Goal: Task Accomplishment & Management: Manage account settings

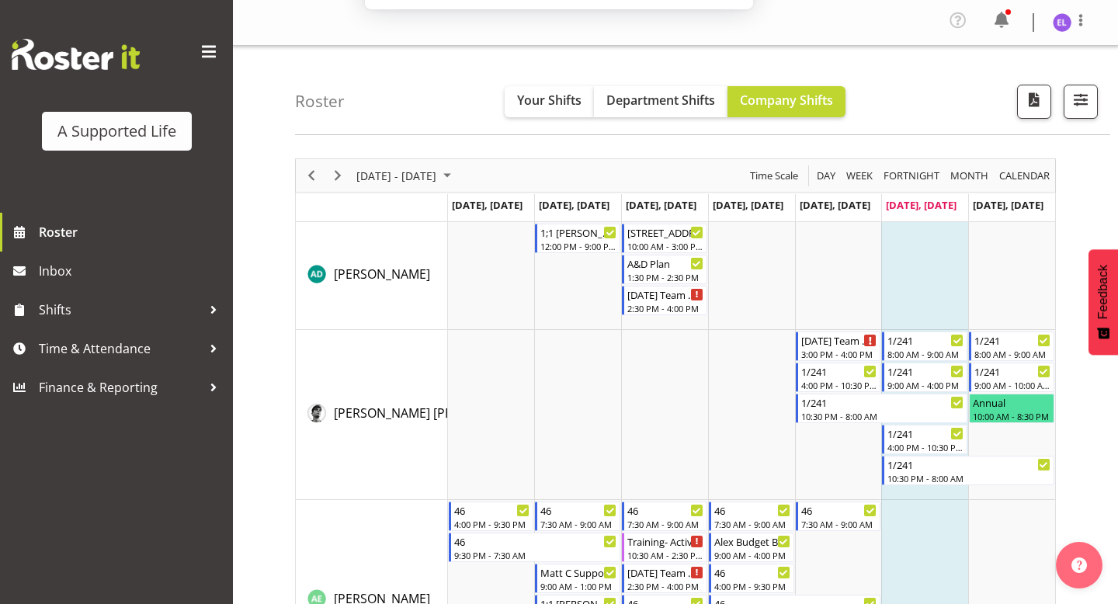
click at [1081, 101] on div "Subscribe to our notifications for the latest news and updates. You can disable…" at bounding box center [559, 69] width 1118 height 138
click at [582, 108] on button "Later" at bounding box center [592, 100] width 70 height 39
click at [1089, 97] on span "button" at bounding box center [1081, 99] width 20 height 20
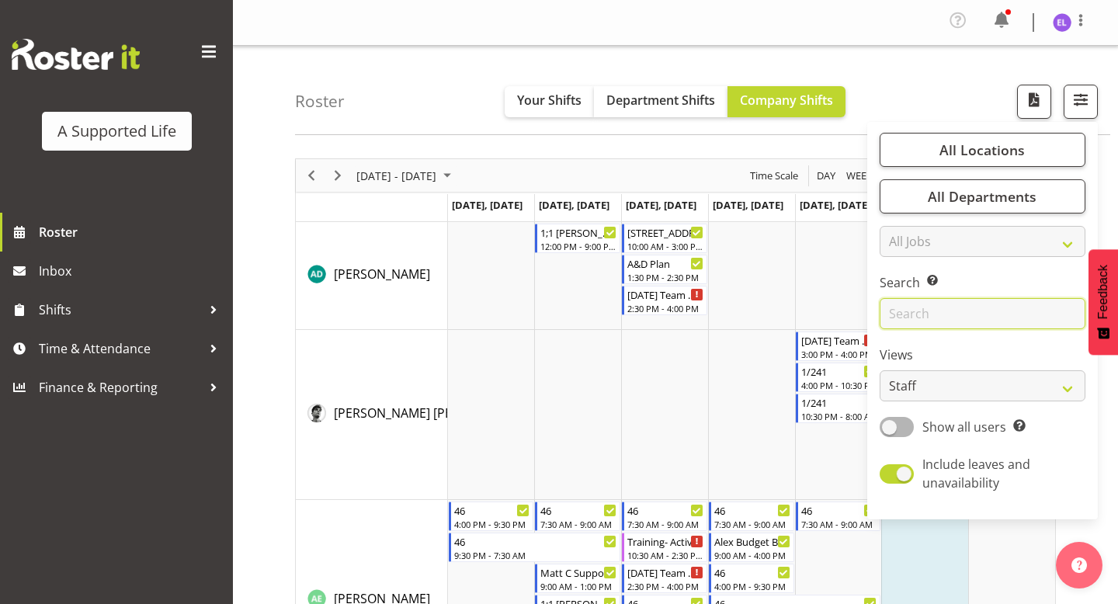
click at [938, 319] on input "text" at bounding box center [983, 313] width 206 height 31
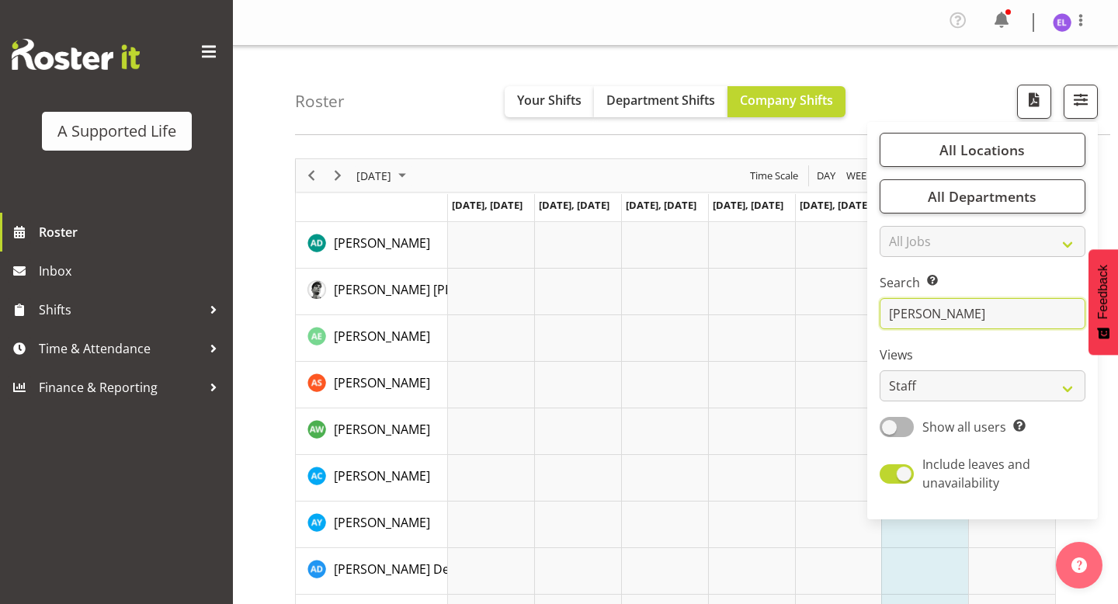
type input "[PERSON_NAME]"
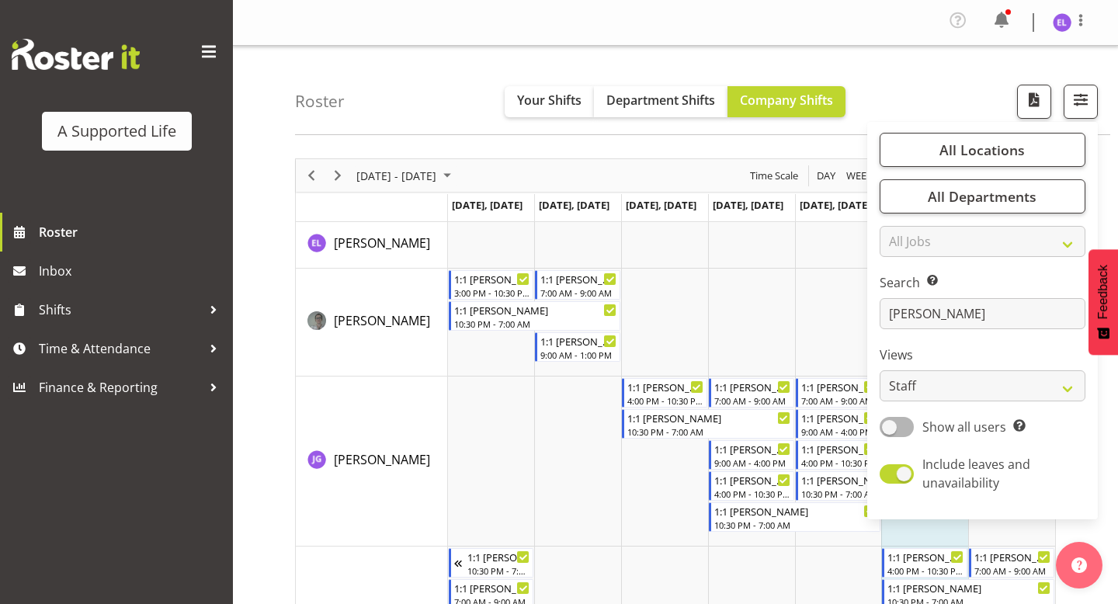
click at [273, 261] on div "Roster Your Shifts Department Shifts Company Shifts All Locations Clear [STREET…" at bounding box center [675, 472] width 885 height 853
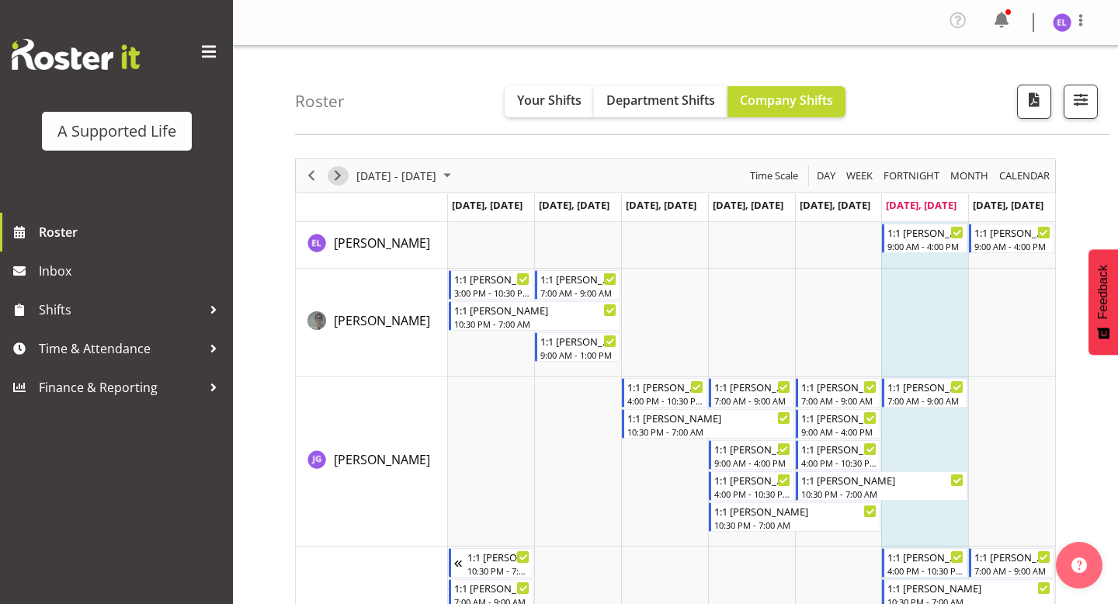
click at [336, 175] on span "Next" at bounding box center [337, 175] width 19 height 19
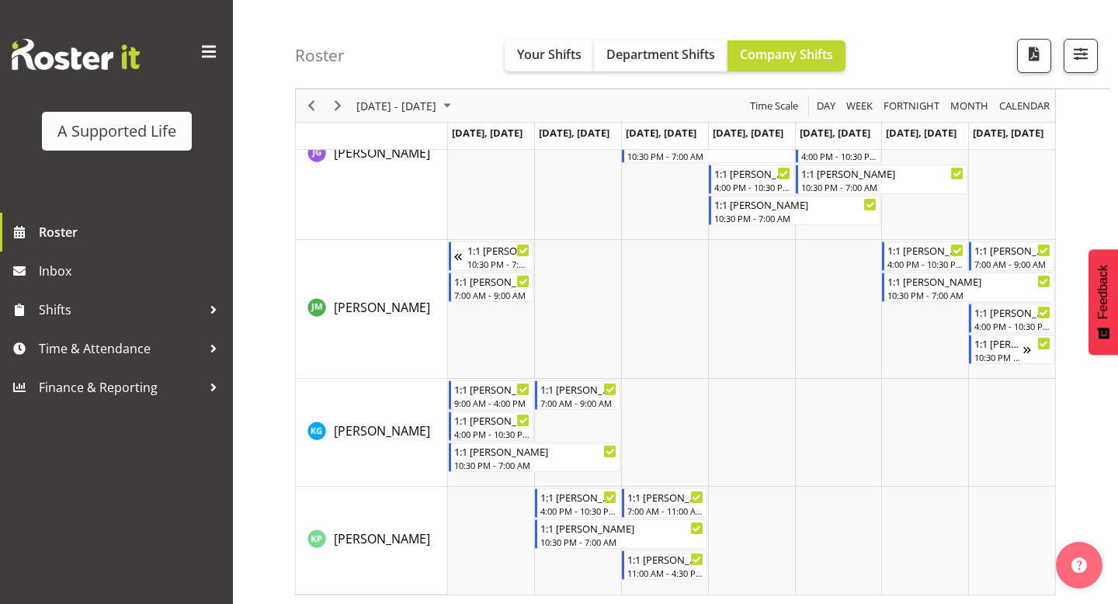
scroll to position [248, 0]
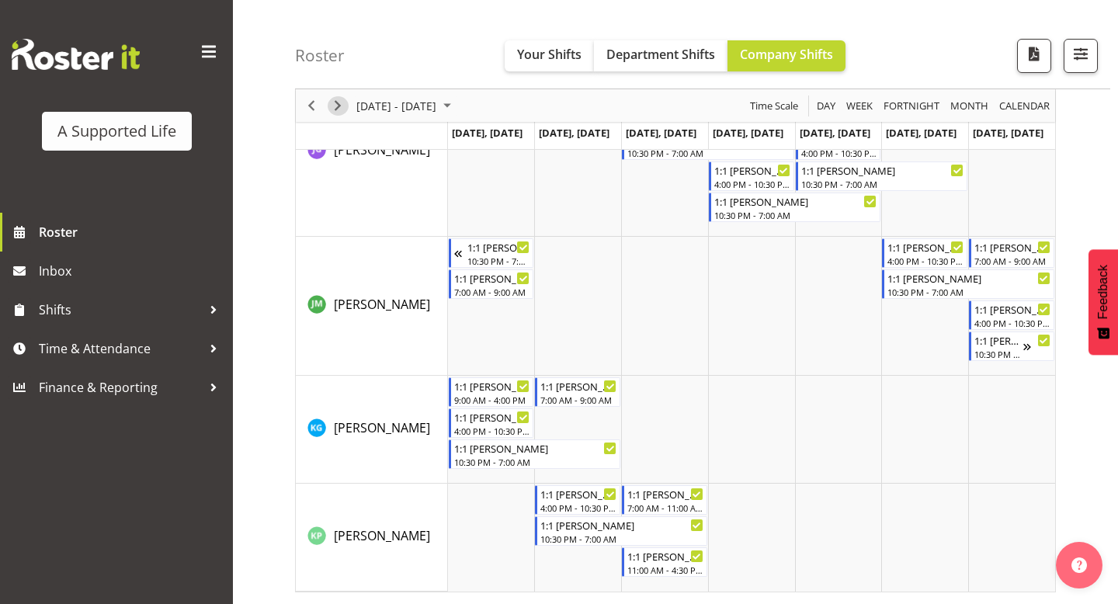
click at [336, 109] on span "Next" at bounding box center [337, 105] width 19 height 19
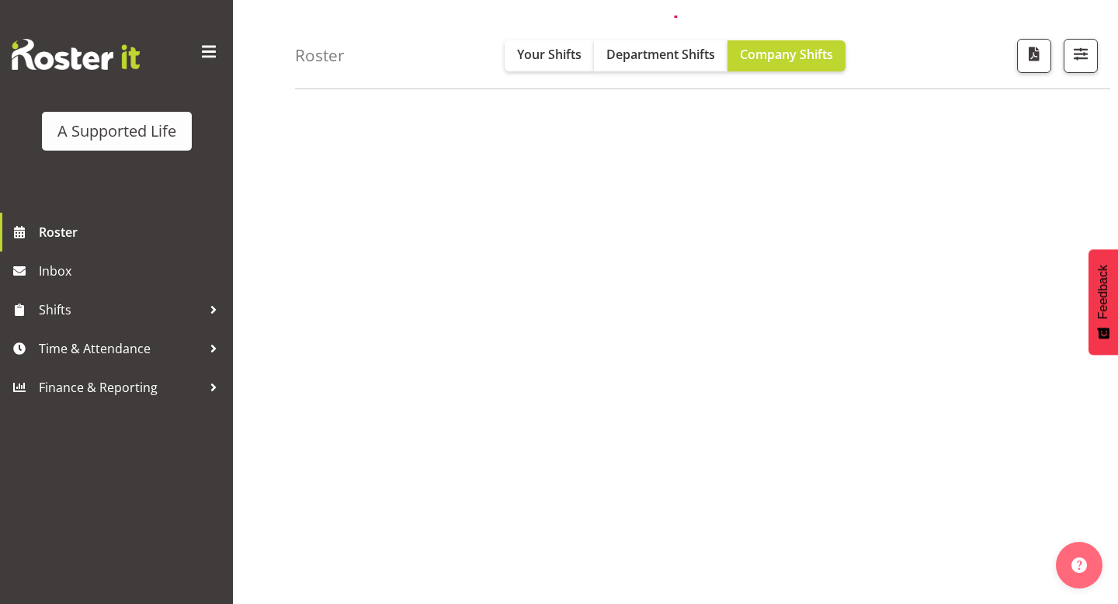
scroll to position [164, 0]
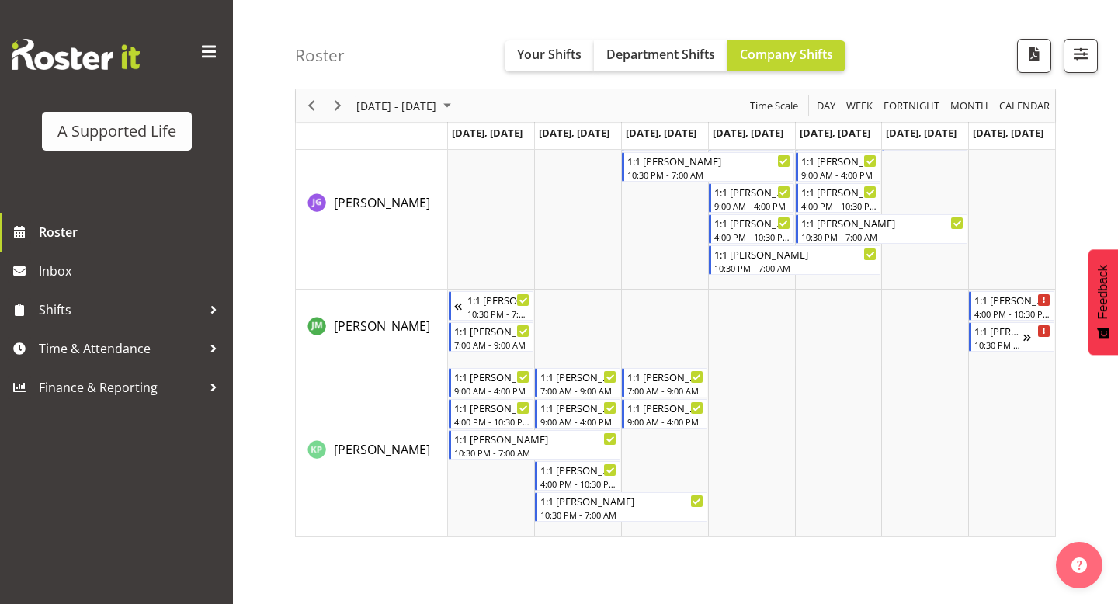
scroll to position [164, 0]
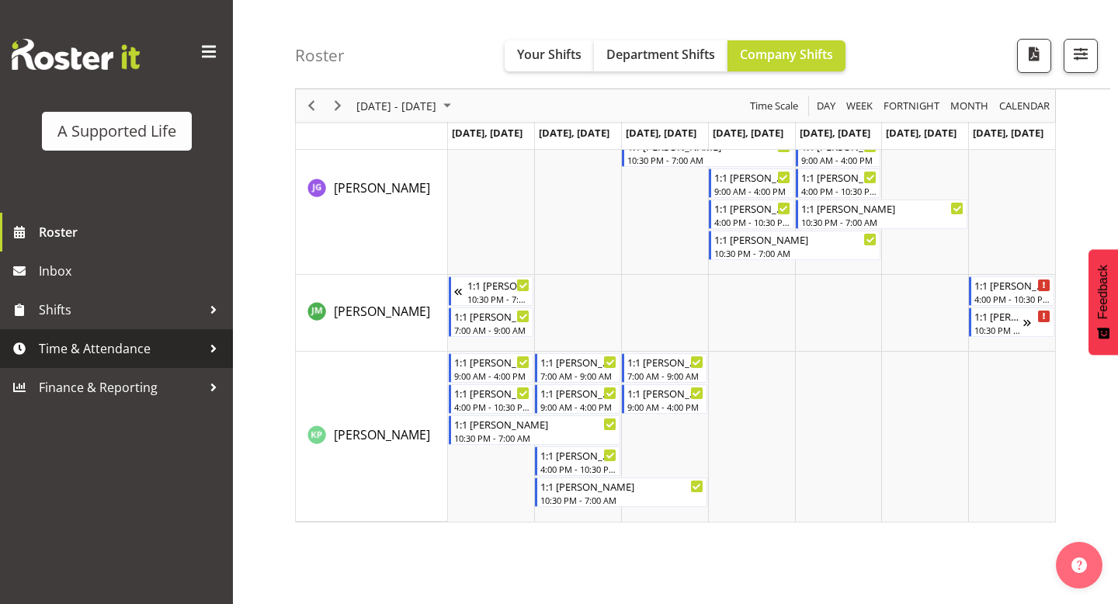
click at [151, 350] on span "Time & Attendance" at bounding box center [120, 348] width 163 height 23
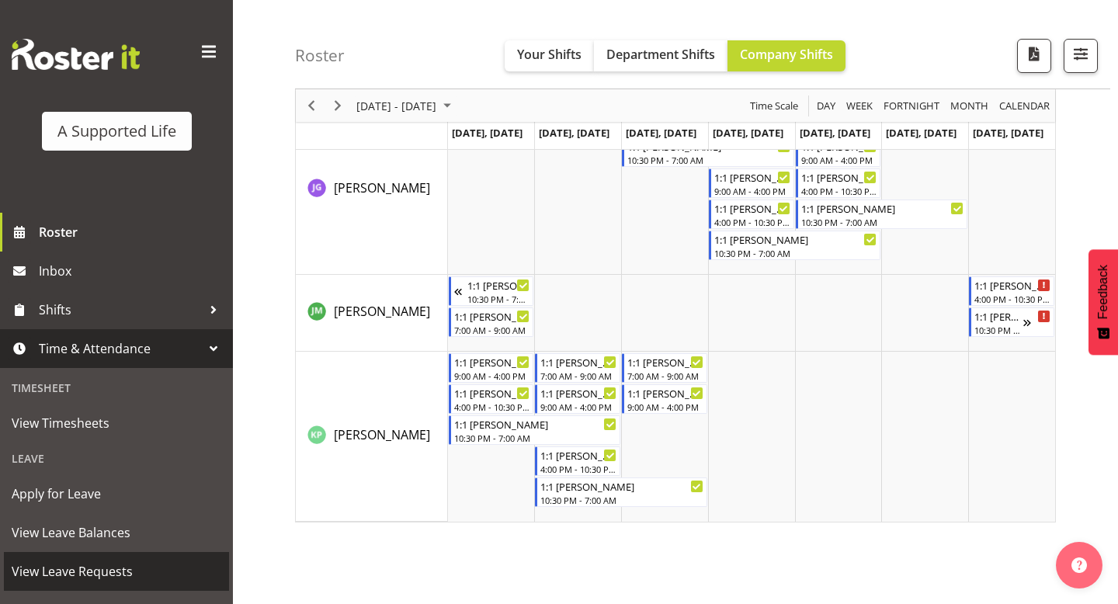
click at [190, 564] on span "View Leave Requests" at bounding box center [117, 571] width 210 height 23
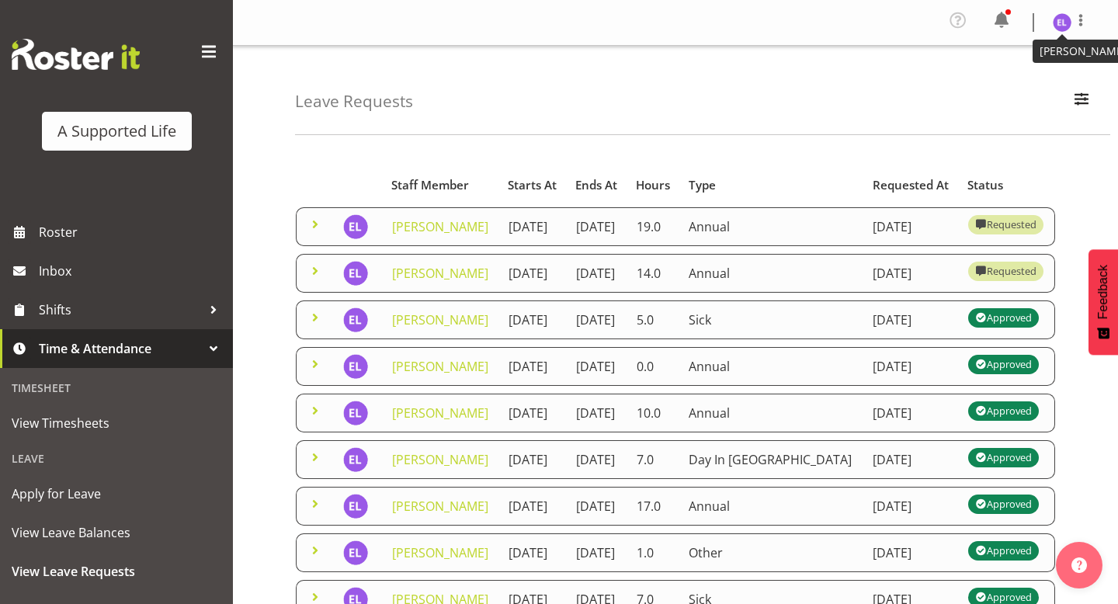
click at [1057, 22] on img at bounding box center [1062, 22] width 19 height 19
click at [1020, 80] on link "Log Out" at bounding box center [1015, 85] width 149 height 28
